Goal: Task Accomplishment & Management: Manage account settings

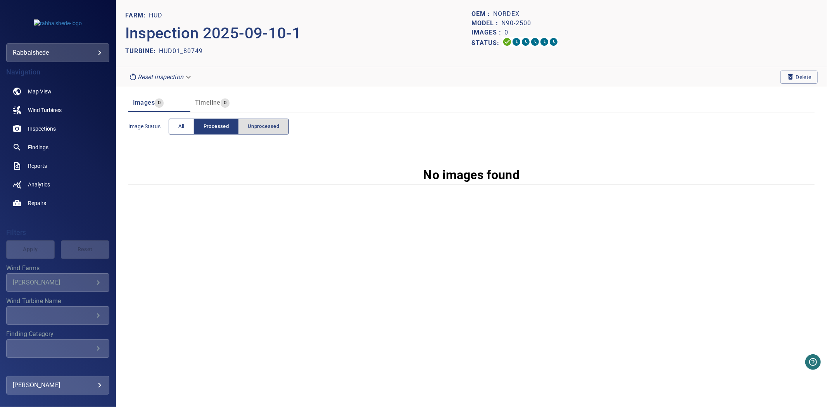
click at [184, 126] on span "All" at bounding box center [181, 126] width 6 height 9
click at [796, 78] on span "Delete" at bounding box center [799, 77] width 25 height 9
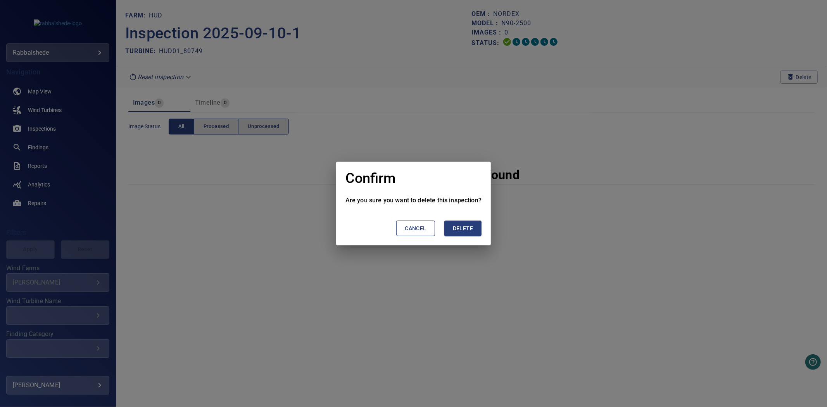
click at [467, 225] on span "Delete" at bounding box center [463, 229] width 20 height 10
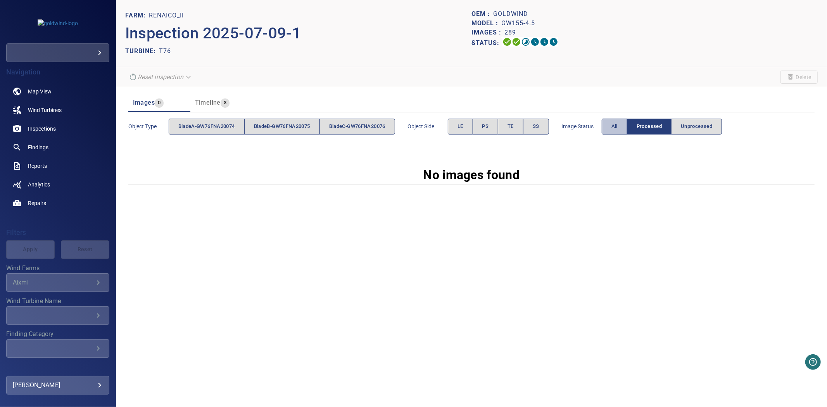
click at [613, 121] on button "All" at bounding box center [615, 127] width 26 height 16
